Goal: Book appointment/travel/reservation

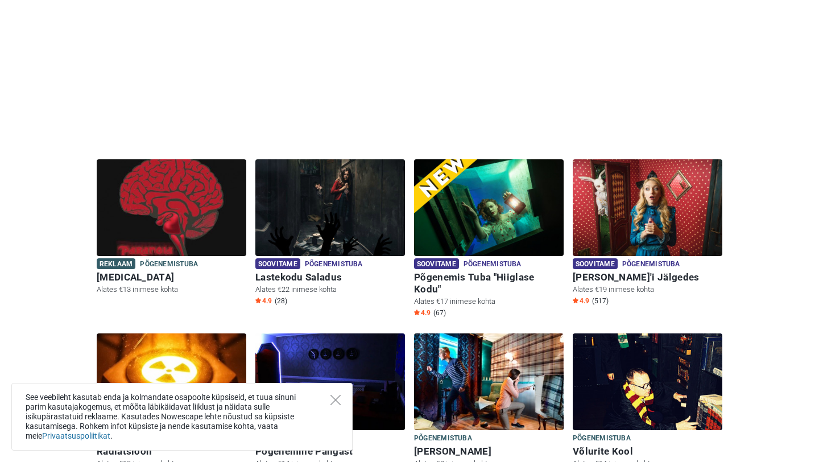
scroll to position [199, 0]
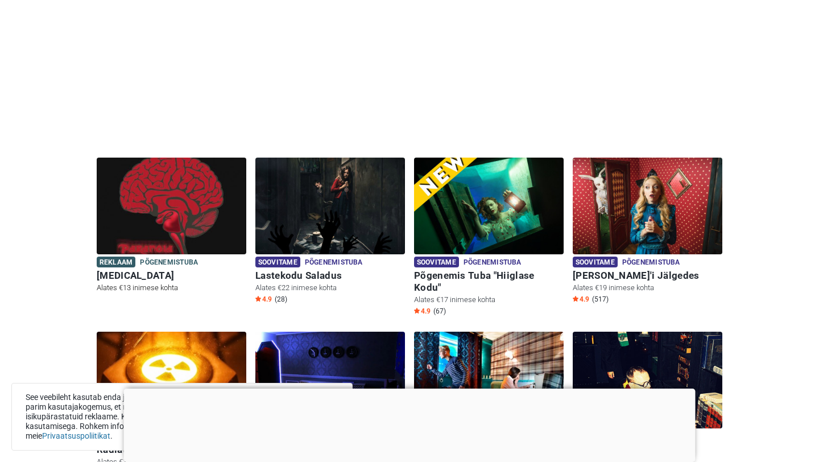
click at [190, 216] on img at bounding box center [172, 206] width 150 height 97
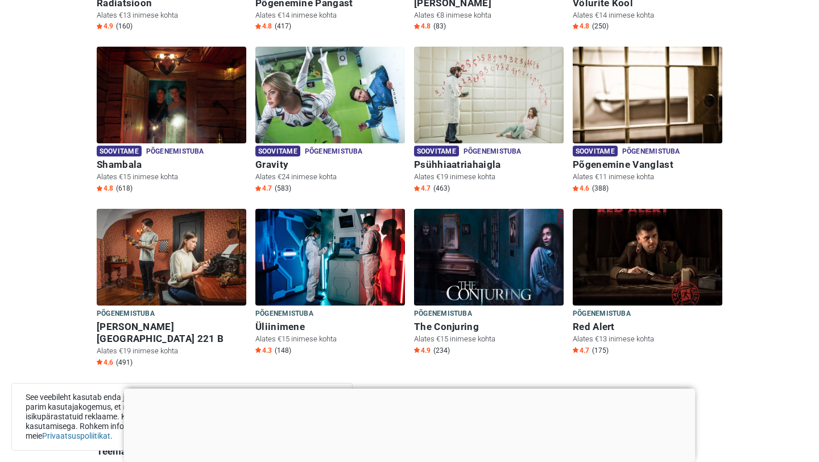
scroll to position [652, 0]
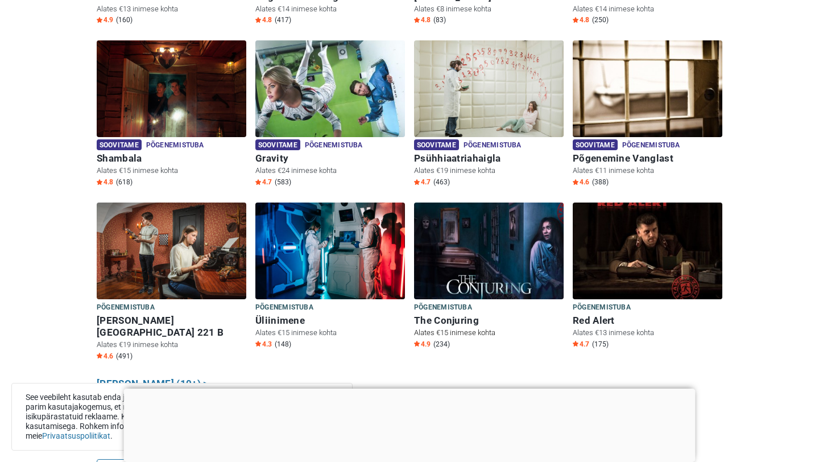
click at [477, 229] on img at bounding box center [489, 250] width 150 height 97
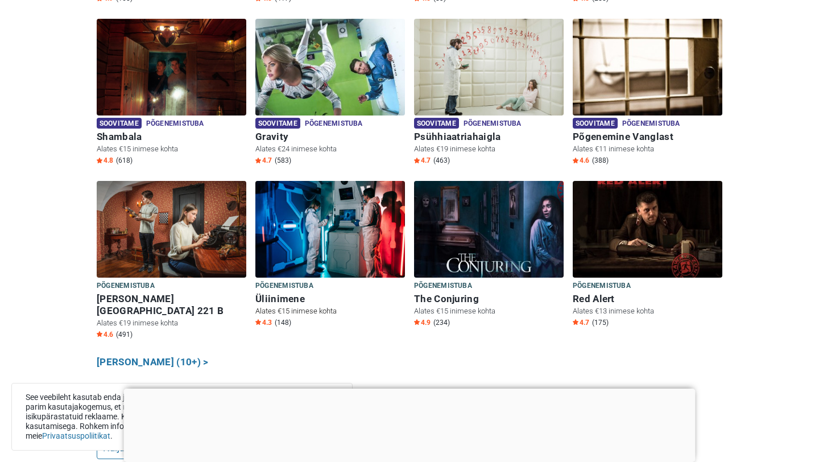
scroll to position [676, 0]
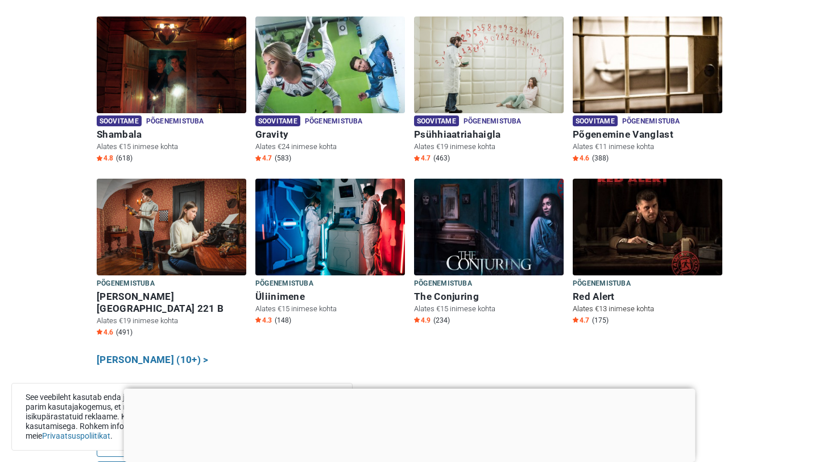
click at [624, 236] on img at bounding box center [648, 227] width 150 height 97
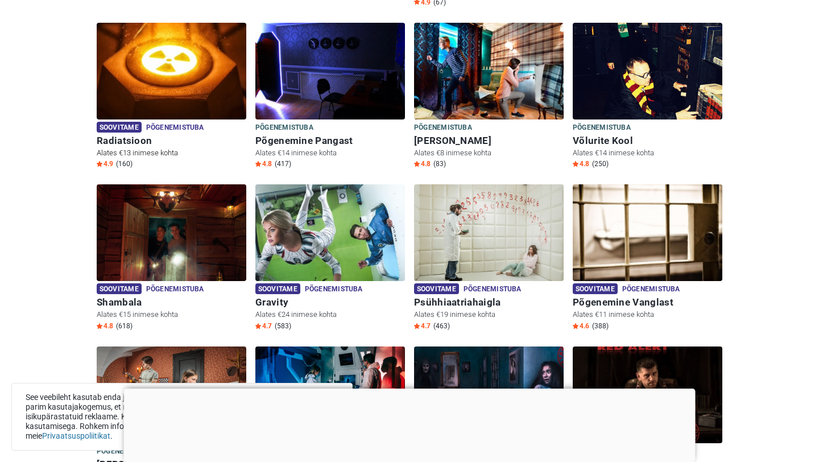
scroll to position [506, 0]
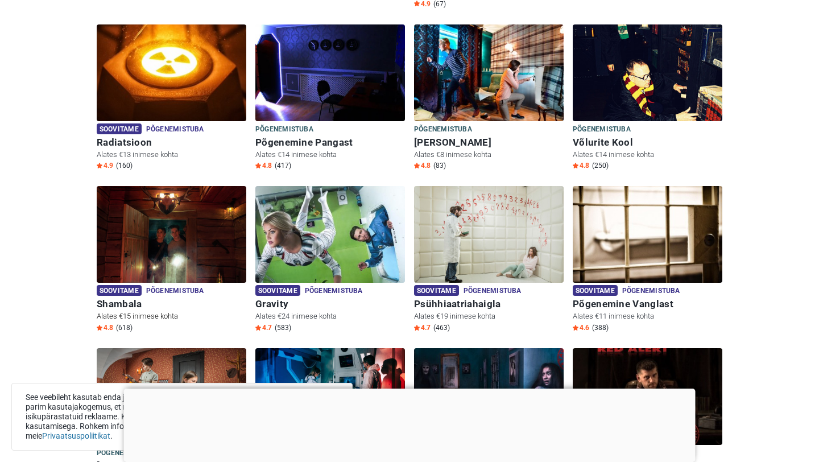
click at [167, 252] on img at bounding box center [172, 234] width 150 height 97
click at [124, 298] on h6 "Shambala" at bounding box center [172, 304] width 150 height 12
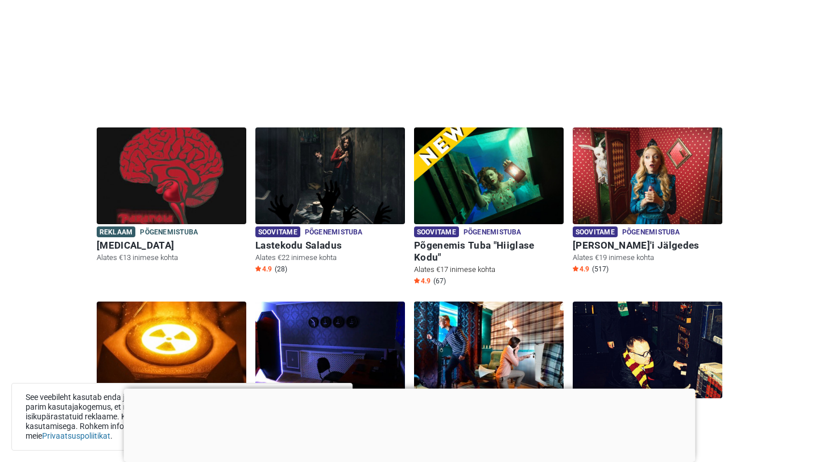
scroll to position [241, 0]
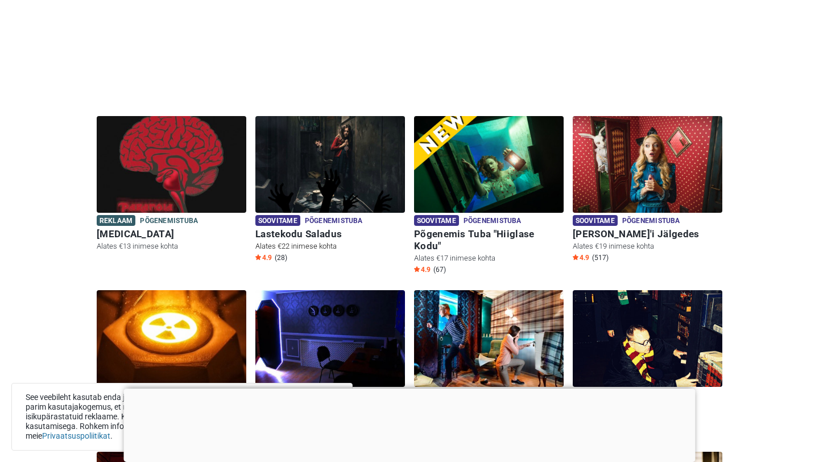
click at [345, 160] on img at bounding box center [330, 164] width 150 height 97
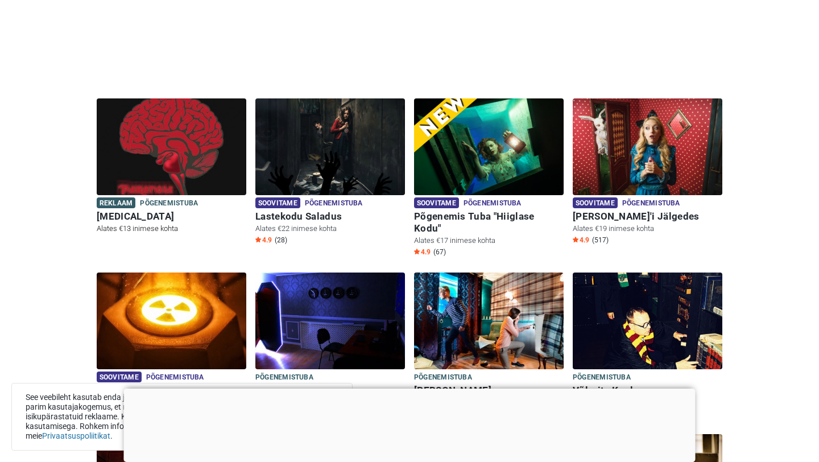
scroll to position [257, 0]
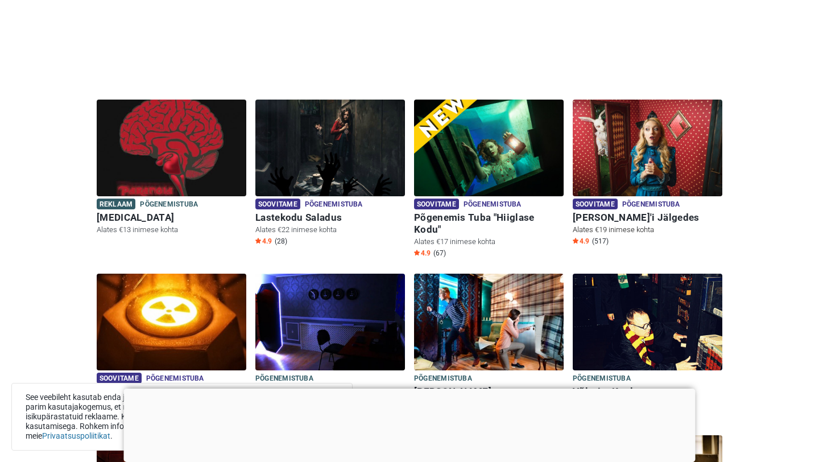
click at [614, 170] on img at bounding box center [648, 148] width 150 height 97
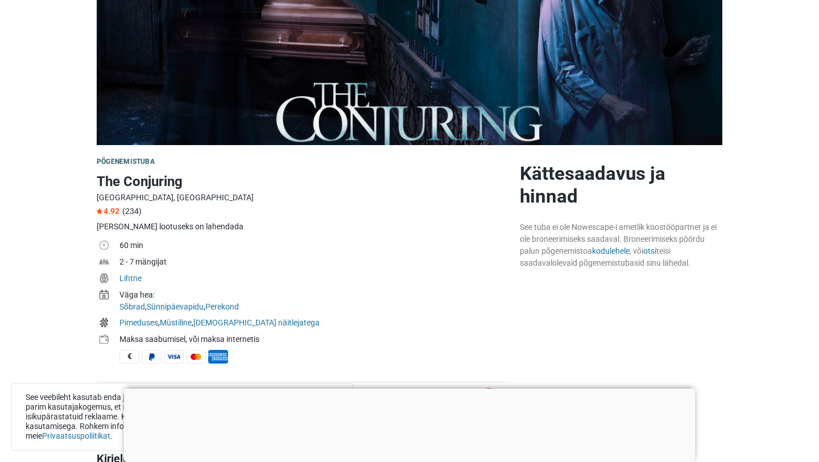
scroll to position [199, 0]
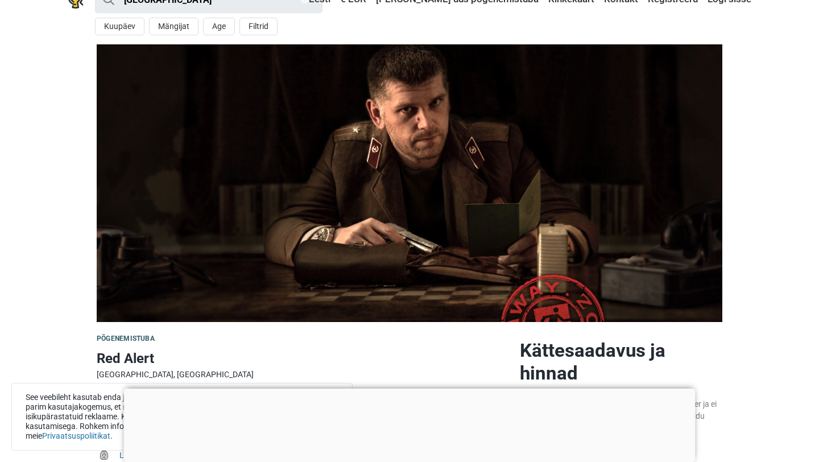
scroll to position [18, 0]
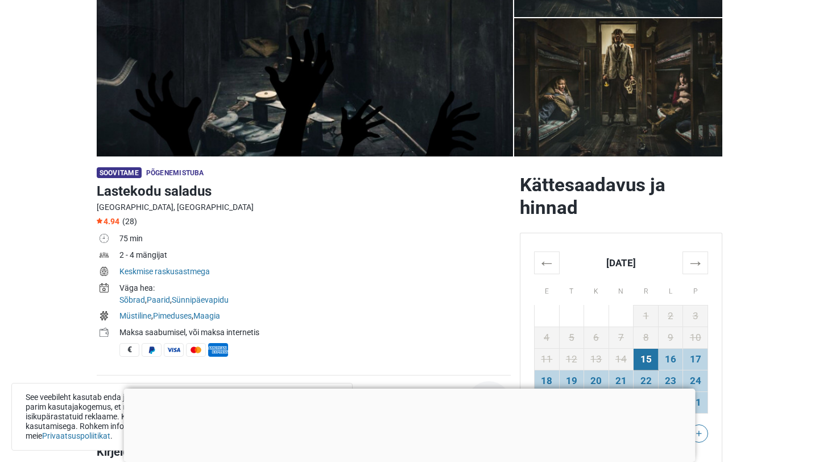
scroll to position [188, 0]
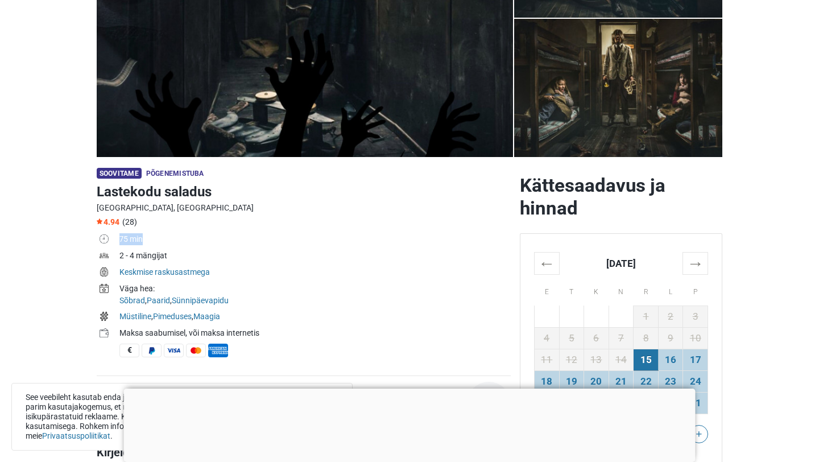
drag, startPoint x: 121, startPoint y: 237, endPoint x: 156, endPoint y: 239, distance: 35.3
click at [156, 239] on td "75 min" at bounding box center [314, 240] width 391 height 16
drag, startPoint x: 132, startPoint y: 256, endPoint x: 179, endPoint y: 258, distance: 47.2
click at [180, 258] on td "2 - 4 mängijat" at bounding box center [314, 257] width 391 height 16
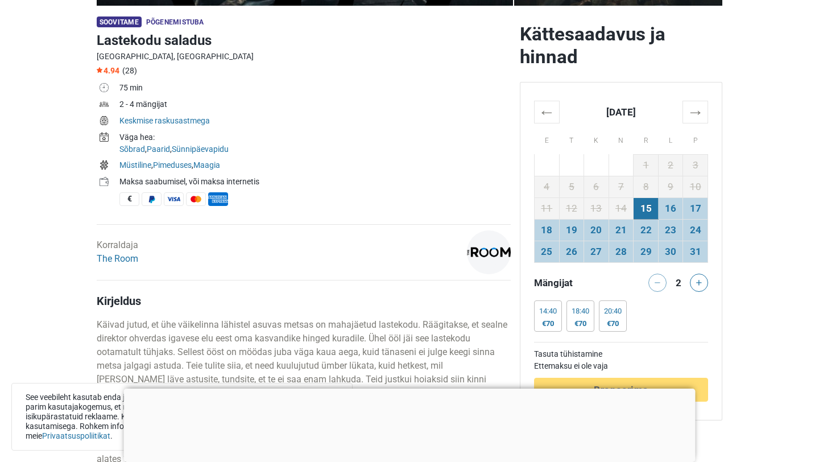
scroll to position [341, 0]
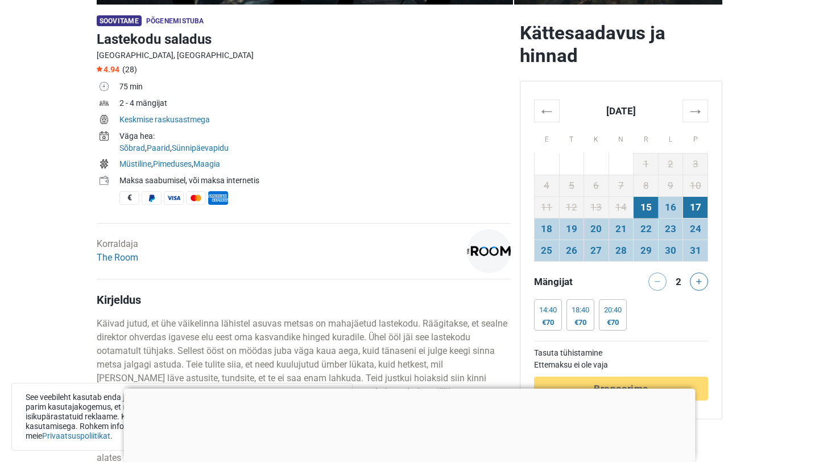
click at [690, 213] on td "17" at bounding box center [695, 207] width 25 height 22
click at [592, 233] on td "20" at bounding box center [596, 229] width 25 height 22
click at [701, 284] on button at bounding box center [699, 281] width 18 height 18
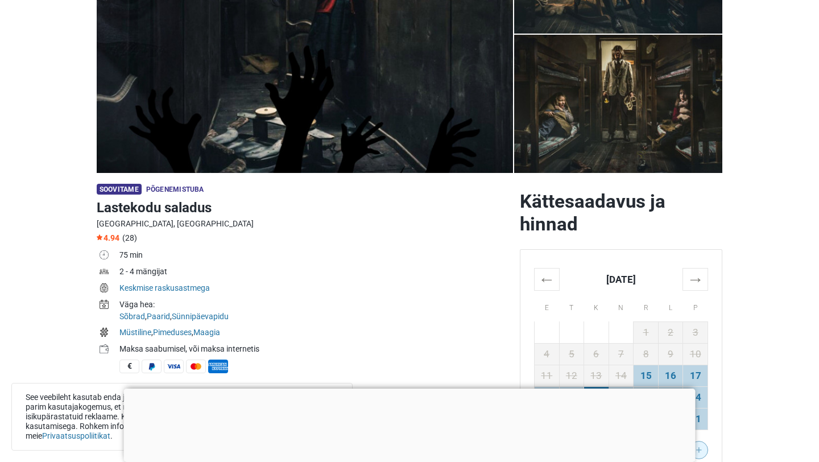
scroll to position [0, 0]
